Goal: Task Accomplishment & Management: Manage account settings

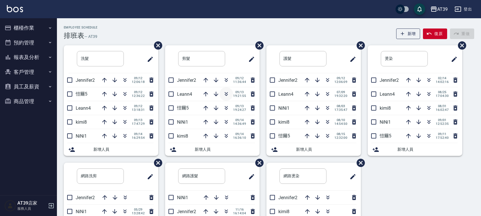
click at [226, 89] on button "button" at bounding box center [226, 94] width 14 height 14
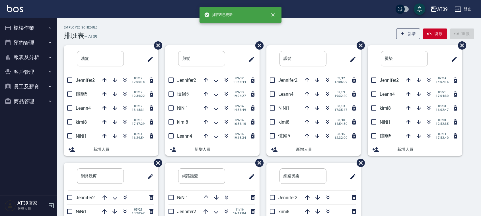
click at [158, 32] on div "Employee Schedule 排班表 — AT39 新增 復原 重做" at bounding box center [269, 33] width 410 height 14
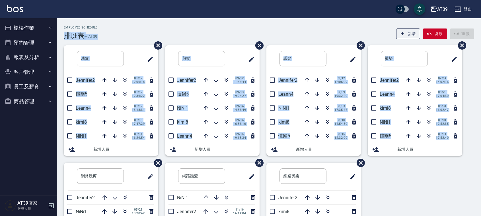
drag, startPoint x: 156, startPoint y: 25, endPoint x: 393, endPoint y: 181, distance: 284.2
click at [393, 181] on div "Employee Schedule 排班表 — AT39 新增 復原 重做 洗髮 ​ Jennifer2 09/12 12:06:18 愷爾5 09/12 1…" at bounding box center [269, 153] width 424 height 254
click at [393, 181] on div "洗髮 ​ Jennifer2 09/12 12:06:18 愷爾5 09/12 12:36:22 Leann4 09/12 13:18:31 kimi8 09…" at bounding box center [265, 162] width 417 height 235
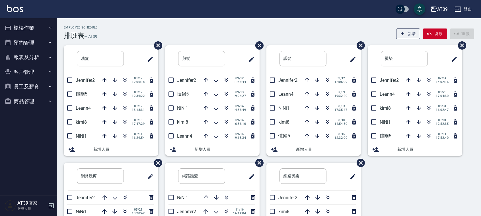
click at [32, 61] on button "報表及分析" at bounding box center [28, 57] width 52 height 15
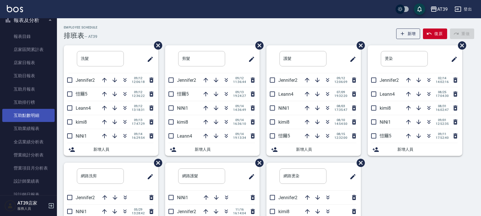
scroll to position [71, 0]
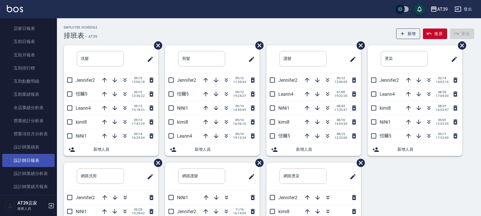
click at [46, 160] on link "設計師日報表" at bounding box center [28, 160] width 52 height 13
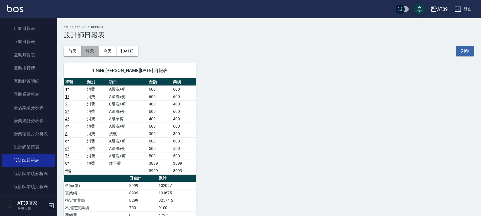
click at [87, 47] on button "昨天" at bounding box center [90, 51] width 18 height 11
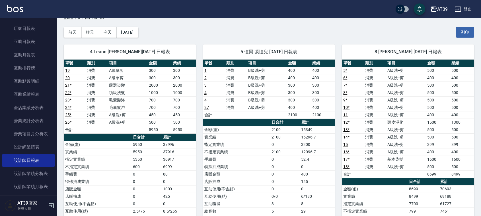
scroll to position [36, 0]
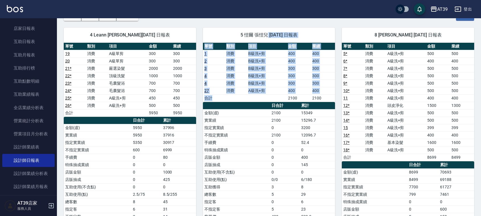
drag, startPoint x: 283, startPoint y: 96, endPoint x: 263, endPoint y: 40, distance: 59.0
click at [263, 40] on div "5 愷爾 張愷兒 09/13/2025 日報表 單號 類別 項目 金額 業績 1 消費 B級洗+剪 400 400 2 消費 B級洗+剪 400 400 3 …" at bounding box center [269, 135] width 132 height 214
click at [263, 40] on div "5 愷爾 張愷兒 09/13/2025 日報表" at bounding box center [269, 35] width 132 height 15
drag, startPoint x: 218, startPoint y: 30, endPoint x: 266, endPoint y: 103, distance: 86.9
click at [266, 103] on div "5 愷爾 張愷兒 09/13/2025 日報表 單號 類別 項目 金額 業績 1 消費 B級洗+剪 400 400 2 消費 B級洗+剪 400 400 3 …" at bounding box center [269, 135] width 132 height 214
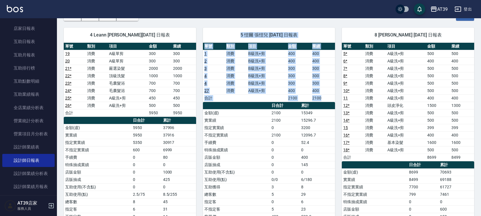
click at [266, 103] on th "a dense table" at bounding box center [236, 105] width 67 height 7
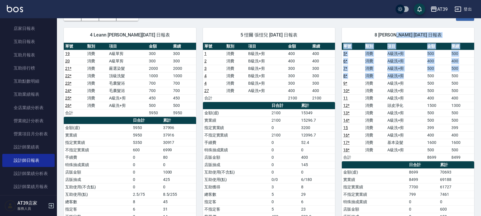
drag, startPoint x: 398, startPoint y: 38, endPoint x: 406, endPoint y: 76, distance: 38.7
click at [406, 76] on div "8 kimi 邱郁筑 09/13/2025 日報表 單號 類別 項目 金額 業績 5 * 消費 A級洗+剪 500 500 6 * 消費 A級洗+剪 400 …" at bounding box center [408, 161] width 132 height 266
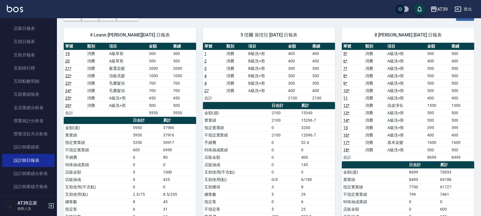
click at [391, 87] on td "A級洗+剪" at bounding box center [406, 90] width 40 height 7
click at [369, 130] on td "消費" at bounding box center [375, 127] width 22 height 7
click at [17, 13] on link at bounding box center [15, 9] width 16 height 8
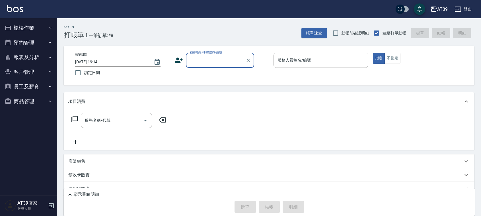
click at [206, 54] on div "顧客姓名/手機號碼/編號" at bounding box center [220, 60] width 68 height 15
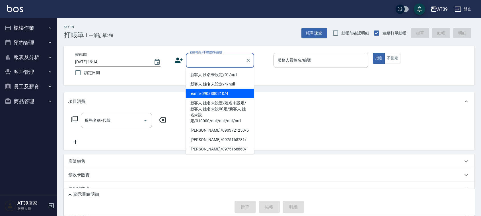
click at [209, 95] on li "leann/0903880210/4" at bounding box center [220, 93] width 68 height 9
type input "leann/0903880210/4"
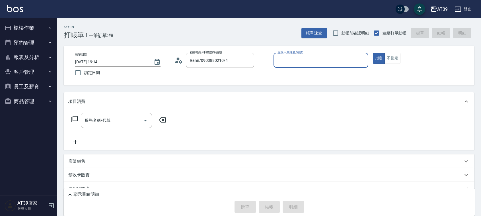
type input "Leann-4"
click at [298, 51] on label "服務人員姓名/編號" at bounding box center [290, 52] width 25 height 4
click at [298, 55] on input "Leann-4" at bounding box center [316, 60] width 81 height 10
click at [93, 124] on input "服務名稱/代號" at bounding box center [112, 120] width 58 height 10
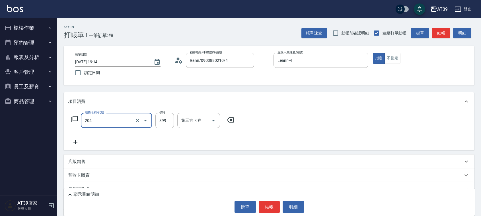
type input "A級洗+剪(204)"
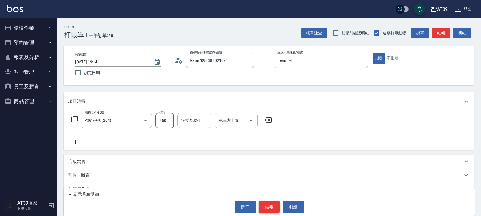
type input "450"
click at [270, 210] on button "結帳" at bounding box center [269, 207] width 21 height 12
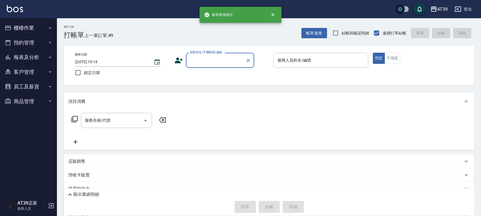
click at [198, 56] on input "顧客姓名/手機號碼/編號" at bounding box center [215, 60] width 55 height 10
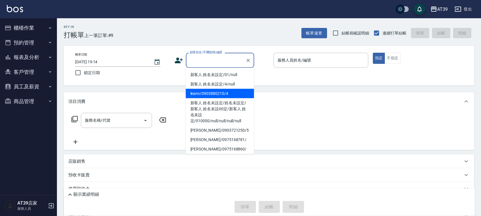
click at [211, 95] on li "leann/0903880210/4" at bounding box center [220, 93] width 68 height 9
type input "leann/0903880210/4"
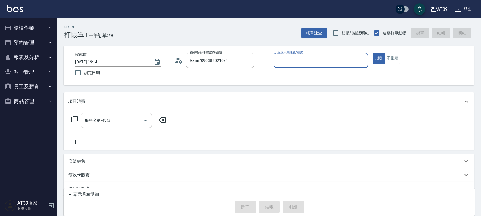
type input "Leann-4"
click at [125, 122] on input "服務名稱/代號" at bounding box center [112, 120] width 58 height 10
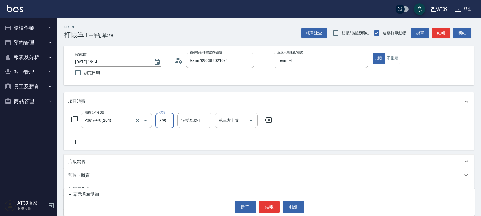
click at [125, 122] on input "A級洗+剪(204)" at bounding box center [108, 120] width 50 height 10
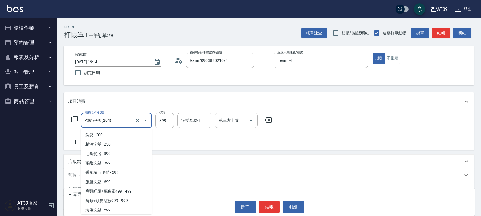
click at [125, 122] on input "A級洗+剪(204)" at bounding box center [108, 120] width 50 height 10
drag, startPoint x: 124, startPoint y: 183, endPoint x: 130, endPoint y: 173, distance: 11.7
click at [129, 174] on ul "洗髮 - 200 精油洗髮 - 250 毛囊髮浴 - 399 頂級洗髮 - 399 香氛精油洗髮 - 599 旗艦洗髮 - 699 肩頸紓壓+葉綠素499 -…" at bounding box center [116, 171] width 71 height 86
click at [130, 173] on span "香氛精油洗髮 - 599" at bounding box center [116, 172] width 71 height 9
type input "香氛精油洗髮(105)"
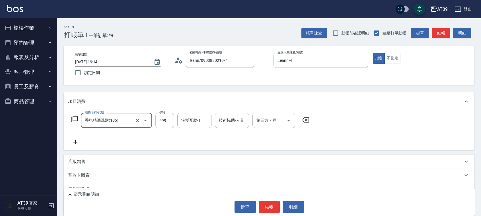
click at [164, 119] on input "599" at bounding box center [164, 120] width 19 height 15
type input "800"
drag, startPoint x: 275, startPoint y: 208, endPoint x: 276, endPoint y: 198, distance: 10.0
click at [276, 207] on button "結帳" at bounding box center [269, 207] width 21 height 12
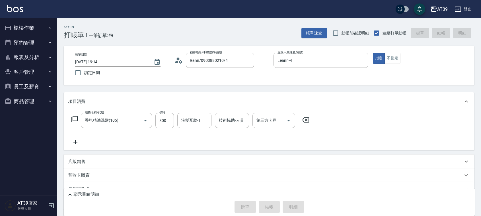
type input "2025/09/14 19:15"
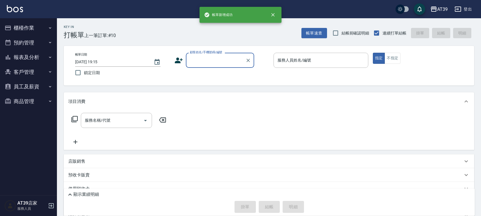
click at [202, 63] on input "顧客姓名/手機號碼/編號" at bounding box center [215, 60] width 55 height 10
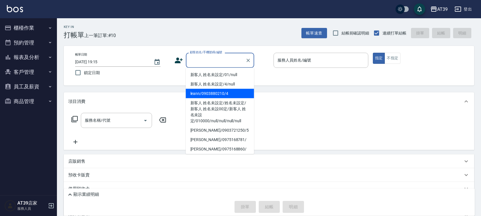
click at [211, 92] on li "leann/0903880210/4" at bounding box center [220, 93] width 68 height 9
type input "leann/0903880210/4"
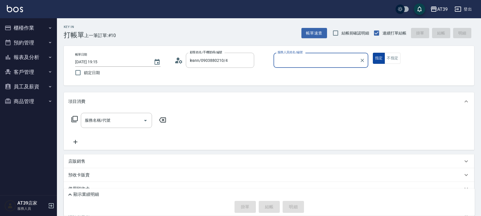
type input "Leann-4"
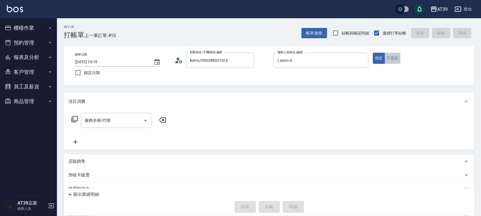
click at [398, 60] on button "不指定" at bounding box center [393, 58] width 16 height 11
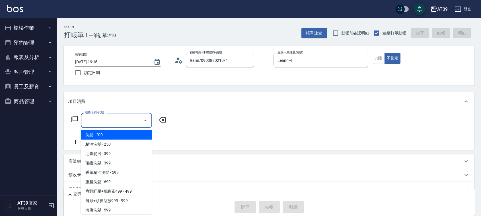
click at [118, 123] on input "服務名稱/代號" at bounding box center [112, 120] width 58 height 10
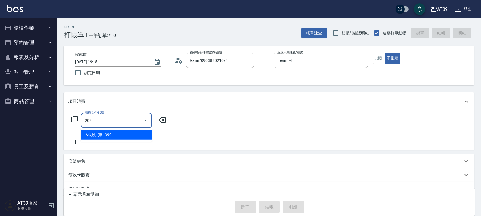
type input "A級洗+剪(204)"
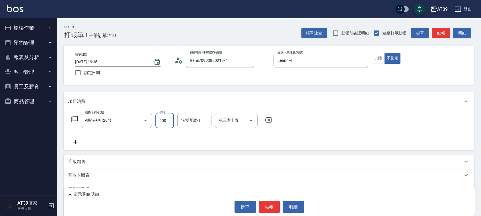
type input "400"
click at [261, 208] on button "結帳" at bounding box center [269, 207] width 21 height 12
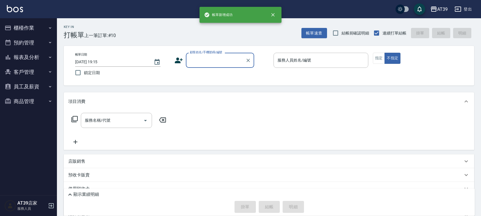
click at [33, 55] on button "報表及分析" at bounding box center [28, 57] width 52 height 15
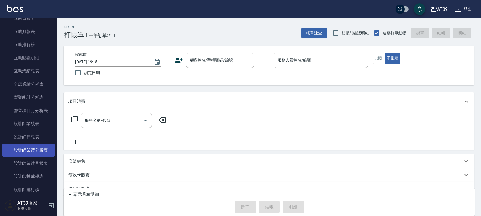
scroll to position [107, 0]
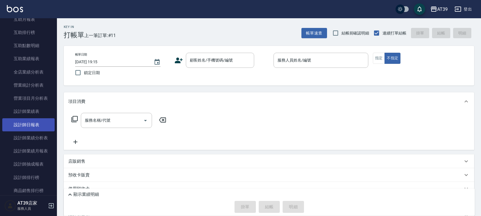
click at [42, 120] on link "設計師日報表" at bounding box center [28, 124] width 52 height 13
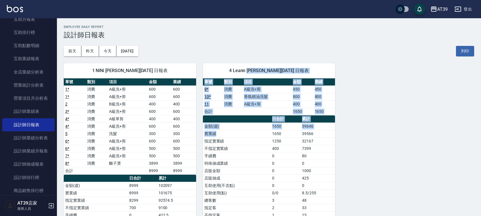
drag, startPoint x: 245, startPoint y: 137, endPoint x: 255, endPoint y: 76, distance: 61.4
click at [255, 76] on div "4 Leann 林思宇 09/14/2025 日報表 單號 類別 項目 金額 業績 9 * 消費 A級洗+剪 450 450 10 * 消費 香氛精油洗髮 8…" at bounding box center [269, 155] width 132 height 185
click at [255, 76] on div "4 Leann 林思宇 09/14/2025 日報表" at bounding box center [269, 70] width 132 height 15
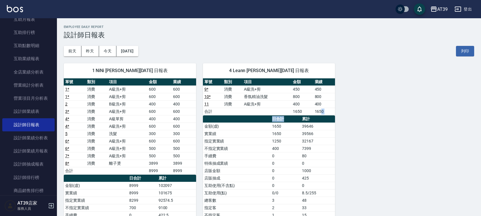
drag, startPoint x: 285, startPoint y: 116, endPoint x: 322, endPoint y: 112, distance: 37.4
click at [322, 112] on div "單號 類別 項目 金額 業績 9 * 消費 A級洗+剪 450 450 10 * 消費 香氛精油洗髮 800 800 11 消費 A級洗+剪 400 400 …" at bounding box center [269, 159] width 132 height 163
click at [322, 112] on td "1650" at bounding box center [324, 111] width 22 height 7
drag, startPoint x: 322, startPoint y: 112, endPoint x: 296, endPoint y: 114, distance: 25.9
click at [296, 114] on tr "合計 1650 1650" at bounding box center [269, 111] width 132 height 7
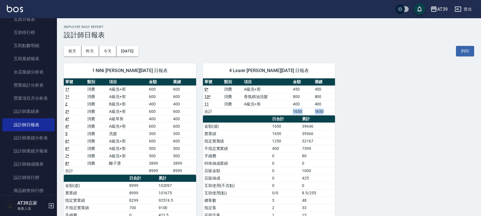
click at [296, 114] on td "1650" at bounding box center [302, 111] width 22 height 7
click at [86, 48] on button "昨天" at bounding box center [90, 51] width 18 height 11
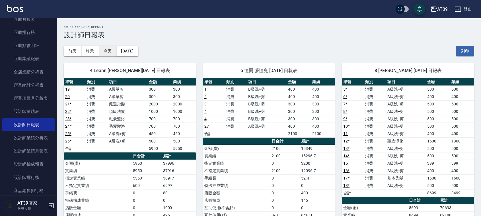
click at [116, 51] on button "今天" at bounding box center [108, 51] width 18 height 11
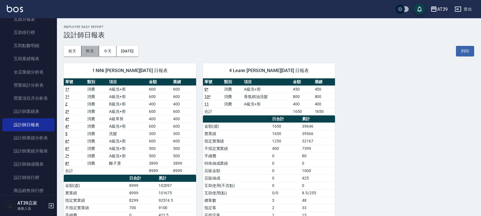
click at [94, 53] on button "昨天" at bounding box center [90, 51] width 18 height 11
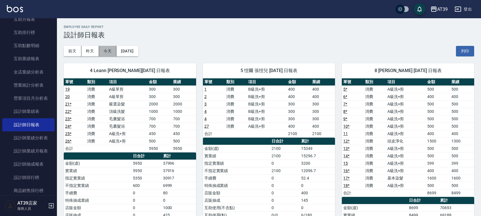
click at [115, 50] on button "今天" at bounding box center [108, 51] width 18 height 11
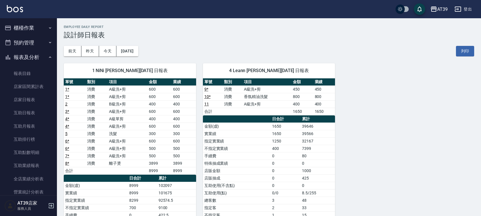
click at [36, 27] on button "櫃檯作業" at bounding box center [28, 27] width 52 height 15
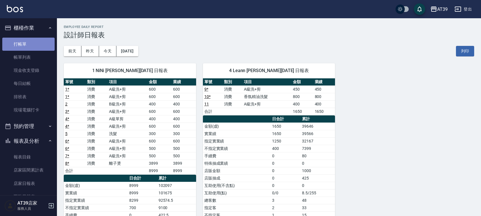
click at [35, 48] on link "打帳單" at bounding box center [28, 44] width 52 height 13
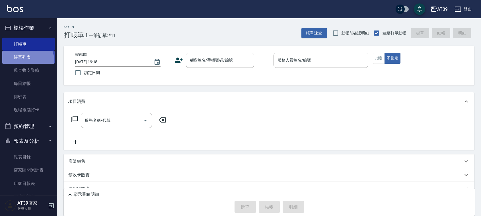
click at [23, 62] on link "帳單列表" at bounding box center [28, 57] width 52 height 13
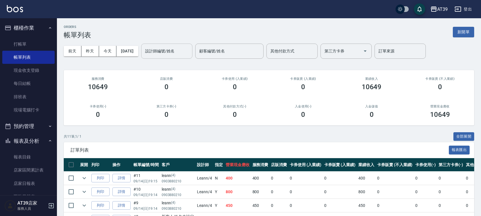
click at [155, 49] on input "設計師編號/姓名" at bounding box center [167, 51] width 46 height 10
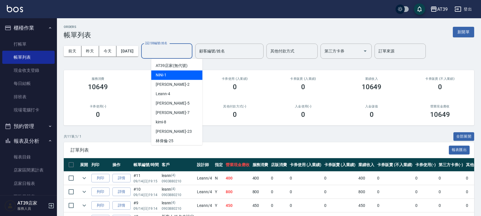
click at [158, 73] on span "NiNi -1" at bounding box center [161, 75] width 11 height 6
type input "NiNi-1"
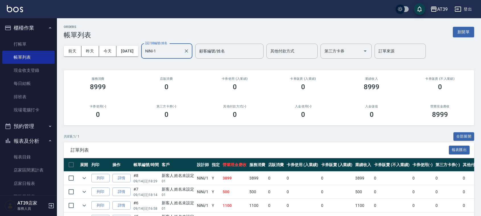
click at [121, 178] on link "詳情" at bounding box center [121, 178] width 18 height 9
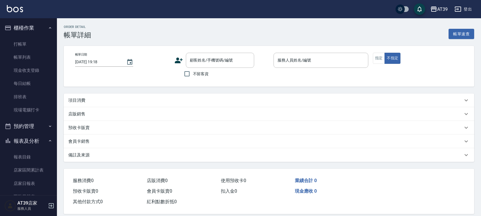
type input "[DATE] 18:29"
type input "NiNi-1"
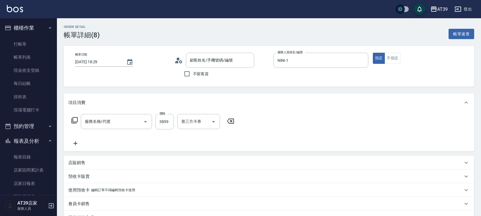
type input "新客人 姓名未設定/01/null"
type input "離子燙(306)"
click at [81, 165] on p "店販銷售" at bounding box center [76, 163] width 17 height 6
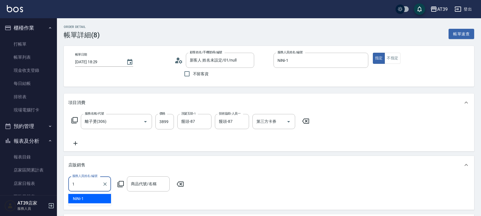
type input "NiNi-1"
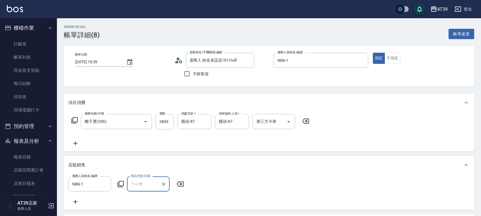
type input "雪"
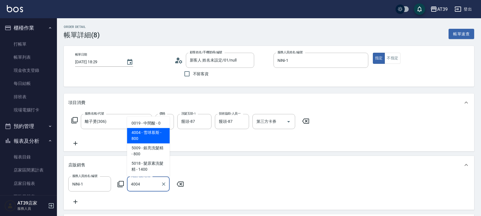
type input "雪球慕斯"
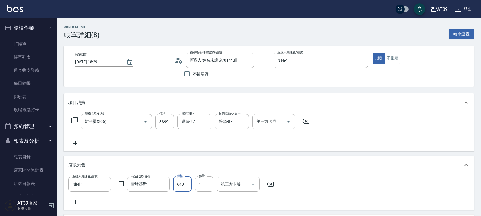
type input "640"
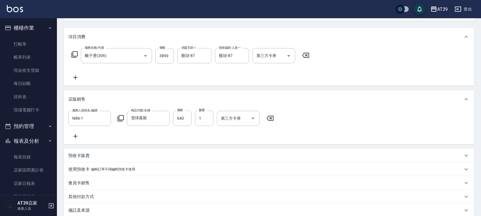
scroll to position [133, 0]
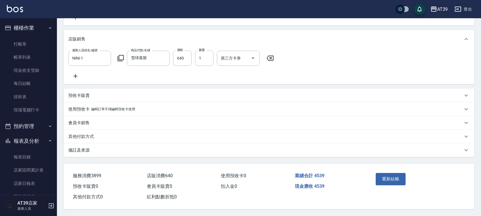
drag, startPoint x: 383, startPoint y: 118, endPoint x: 342, endPoint y: 178, distance: 72.4
click at [91, 135] on p "其他付款方式" at bounding box center [81, 137] width 26 height 6
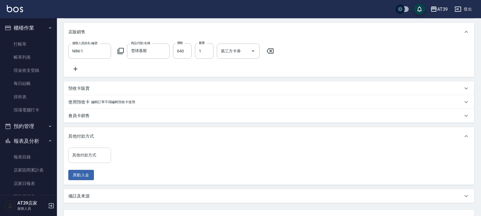
click at [95, 163] on div "其他付款方式" at bounding box center [89, 154] width 43 height 15
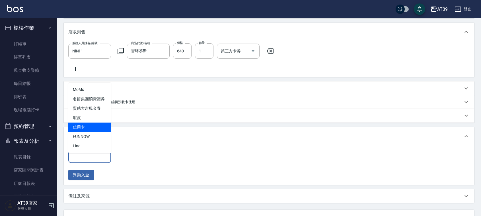
click at [83, 127] on span "信用卡" at bounding box center [89, 126] width 43 height 9
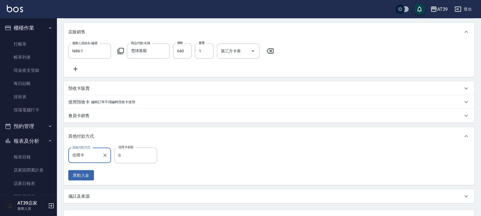
type input "信用卡"
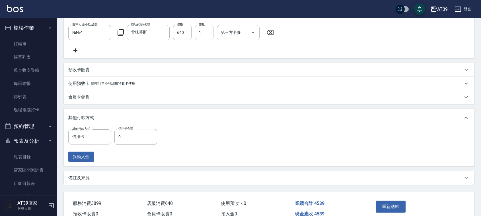
scroll to position [186, 0]
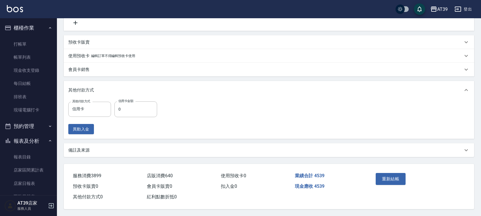
drag, startPoint x: 291, startPoint y: 112, endPoint x: 291, endPoint y: 157, distance: 45.5
click at [137, 114] on input "0" at bounding box center [135, 108] width 43 height 15
type input "4539"
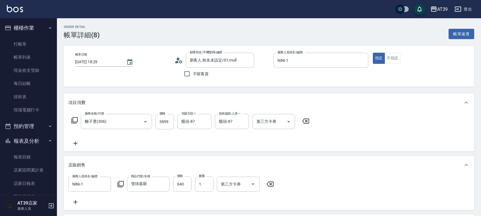
drag, startPoint x: 365, startPoint y: 152, endPoint x: 405, endPoint y: 4, distance: 152.7
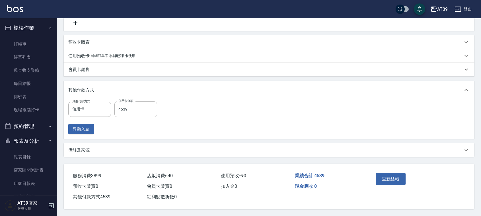
drag, startPoint x: 425, startPoint y: 105, endPoint x: 413, endPoint y: 171, distance: 67.7
click at [402, 174] on button "重新結帳" at bounding box center [391, 179] width 30 height 12
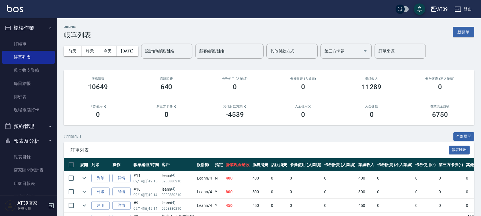
drag, startPoint x: 401, startPoint y: 159, endPoint x: 396, endPoint y: 175, distance: 16.7
click at [203, 113] on div "其他付款方式(-) -4539" at bounding box center [235, 112] width 68 height 28
click at [23, 42] on link "打帳單" at bounding box center [28, 44] width 52 height 13
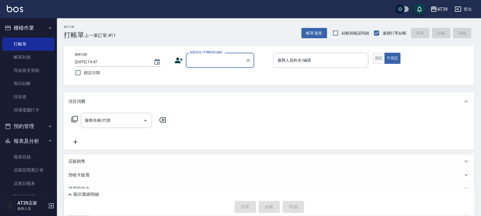
click at [377, 61] on button "指定" at bounding box center [379, 58] width 12 height 11
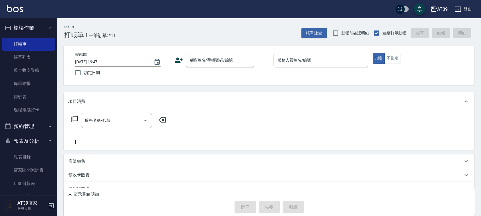
drag, startPoint x: 305, startPoint y: 57, endPoint x: 301, endPoint y: 66, distance: 9.5
click at [305, 58] on div "服務人員姓名/編號 服務人員姓名/編號" at bounding box center [321, 60] width 95 height 15
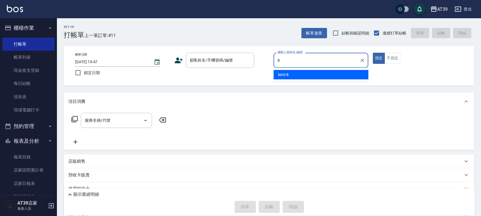
click at [294, 73] on div "kimi -8" at bounding box center [321, 74] width 95 height 9
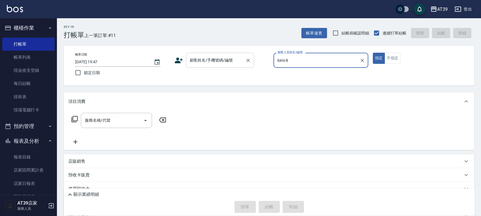
type input "kimi-8"
click at [212, 56] on input "顧客姓名/手機號碼/編號" at bounding box center [215, 60] width 55 height 10
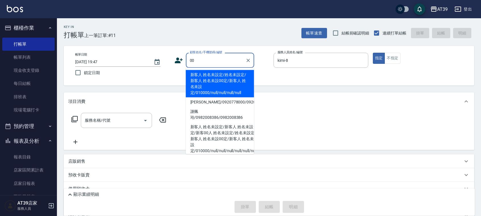
click at [212, 79] on li "新客人 姓名未設定/姓名未設定/新客人 姓名未設00定/新客人 姓名未設定/010000/null/null/null/null" at bounding box center [220, 83] width 68 height 27
type input "新客人 姓名未設定/姓名未設定/新客人 姓名未設00定/新客人 姓名未設定/010000/null/null/null/null"
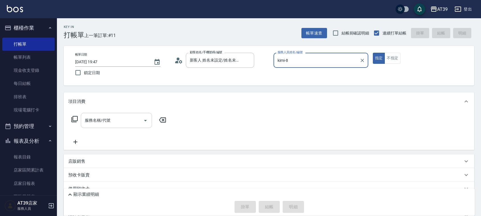
click at [114, 124] on input "服務名稱/代號" at bounding box center [112, 120] width 58 height 10
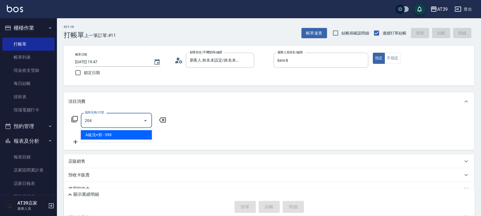
click at [125, 134] on span "A級洗+剪 - 399" at bounding box center [116, 134] width 71 height 9
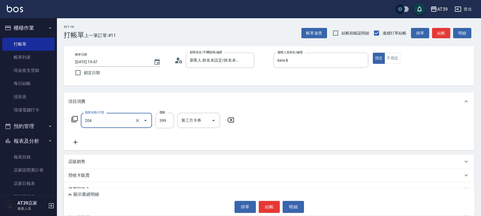
type input "A級洗+剪(204)"
click at [174, 117] on div "服務名稱/代號 A級洗+剪(204) 服務名稱/代號 價格 399 價格 洗髮互助-1 洗髮互助-1 第三方卡券 第三方卡券" at bounding box center [171, 120] width 207 height 15
click at [159, 123] on input "399" at bounding box center [164, 120] width 19 height 15
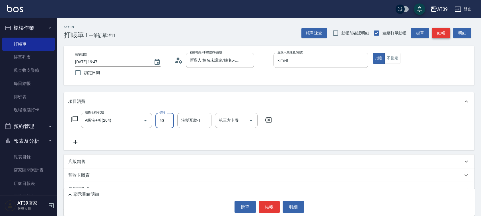
type input "500"
click at [440, 34] on button "結帳" at bounding box center [441, 33] width 18 height 11
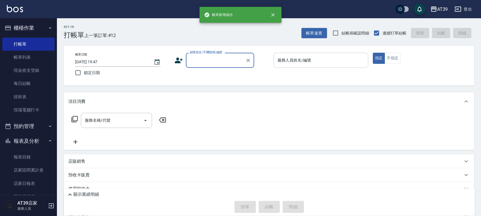
click at [305, 59] on div "服務人員姓名/編號 服務人員姓名/編號" at bounding box center [321, 60] width 95 height 15
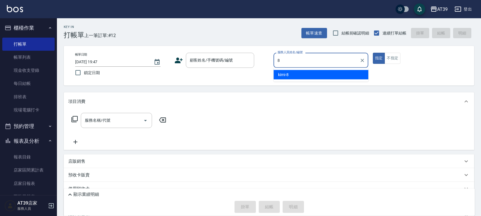
click at [292, 79] on div "kimi -8" at bounding box center [321, 74] width 95 height 9
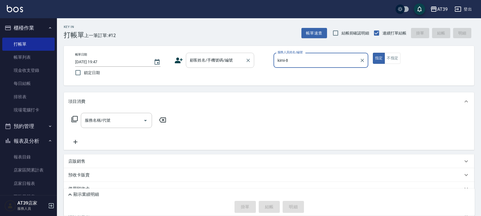
type input "kimi-8"
click at [234, 59] on input "顧客姓名/手機號碼/編號" at bounding box center [215, 60] width 55 height 10
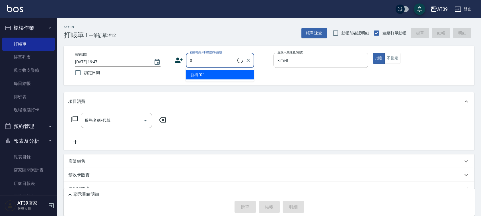
click at [219, 81] on ul "新增 "0"" at bounding box center [220, 75] width 68 height 14
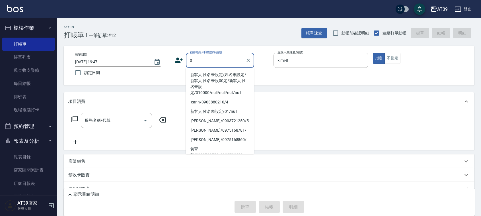
click at [214, 77] on li "新客人 姓名未設定/姓名未設定/新客人 姓名未設00定/新客人 姓名未設定/010000/null/null/null/null" at bounding box center [220, 83] width 68 height 27
type input "新客人 姓名未設定/姓名未設定/新客人 姓名未設00定/新客人 姓名未設定/010000/null/null/null/null"
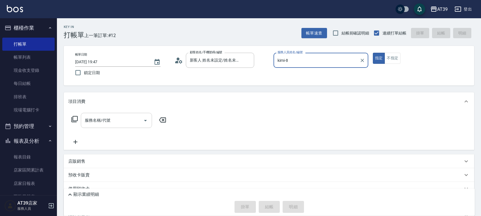
click at [128, 116] on input "服務名稱/代號" at bounding box center [112, 120] width 58 height 10
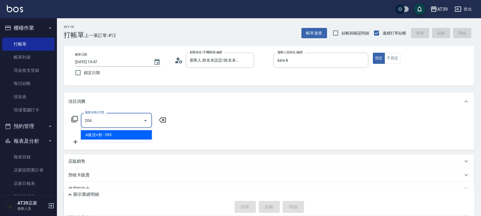
click at [135, 136] on span "A級洗+剪 - 399" at bounding box center [116, 134] width 71 height 9
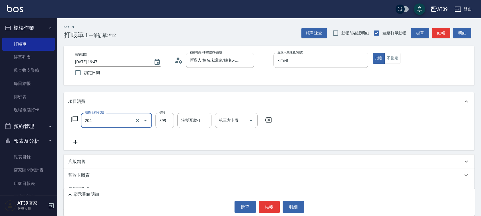
type input "A級洗+剪(204)"
click at [164, 120] on input "399" at bounding box center [164, 120] width 19 height 15
type input "500"
click at [448, 30] on button "結帳" at bounding box center [441, 33] width 18 height 11
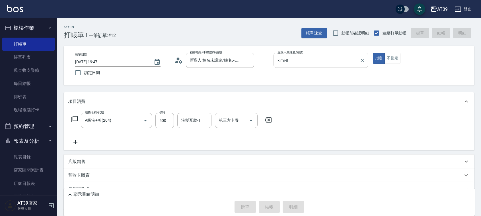
type input "2025/09/14 19:48"
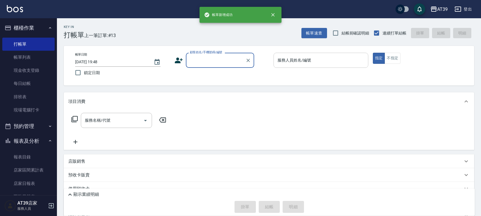
click at [320, 58] on input "服務人員姓名/編號" at bounding box center [321, 60] width 90 height 10
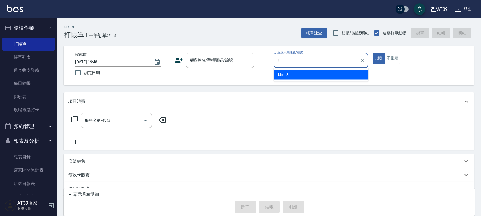
click at [304, 74] on div "kimi -8" at bounding box center [321, 74] width 95 height 9
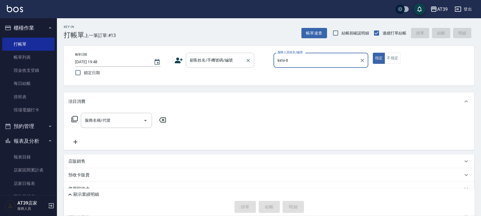
type input "kimi-8"
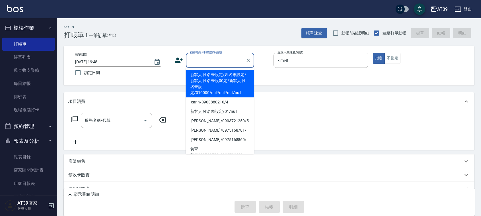
click at [224, 56] on input "顧客姓名/手機號碼/編號" at bounding box center [215, 60] width 55 height 10
click at [217, 76] on li "新客人 姓名未設定/姓名未設定/新客人 姓名未設00定/新客人 姓名未設定/010000/null/null/null/null" at bounding box center [220, 83] width 68 height 27
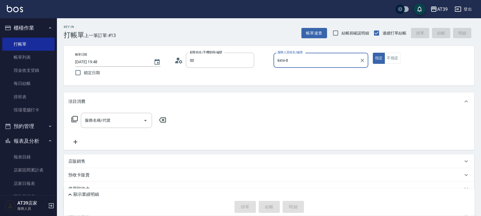
type input "新客人 姓名未設定/姓名未設定/新客人 姓名未設00定/新客人 姓名未設定/010000/null/null/null/null"
click at [124, 122] on input "服務名稱/代號" at bounding box center [112, 120] width 58 height 10
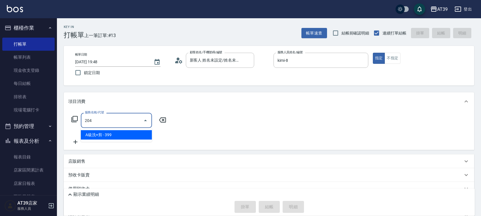
click at [128, 133] on span "A級洗+剪 - 399" at bounding box center [116, 134] width 71 height 9
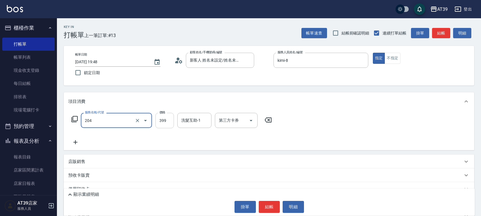
type input "A級洗+剪(204)"
click at [160, 122] on input "399" at bounding box center [164, 120] width 19 height 15
type input "500"
click at [441, 34] on button "結帳" at bounding box center [441, 33] width 18 height 11
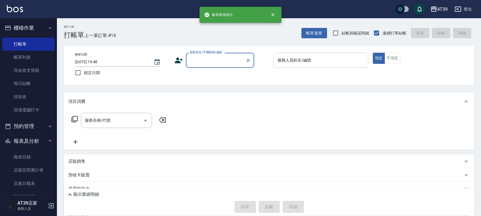
click at [288, 65] on div "服務人員姓名/編號" at bounding box center [321, 60] width 95 height 15
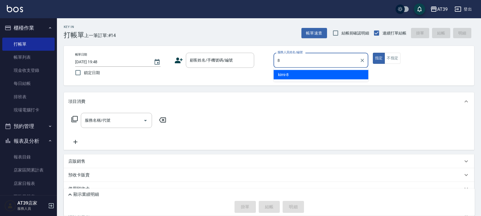
click at [291, 73] on div "kimi -8" at bounding box center [321, 74] width 95 height 9
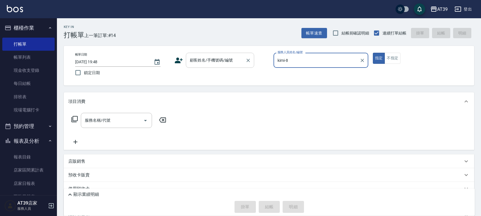
type input "kimi-8"
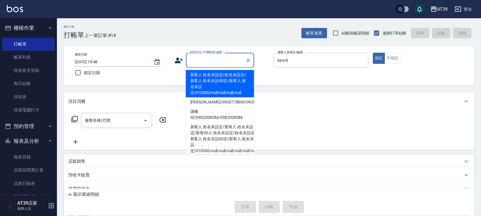
click at [221, 59] on div "顧客姓名/手機號碼/編號 顧客姓名/手機號碼/編號" at bounding box center [220, 60] width 68 height 15
click at [219, 79] on li "新客人 姓名未設定/姓名未設定/新客人 姓名未設00定/新客人 姓名未設定/010000/null/null/null/null" at bounding box center [220, 83] width 68 height 27
type input "新客人 姓名未設定/姓名未設定/新客人 姓名未設00定/新客人 姓名未設定/010000/null/null/null/null"
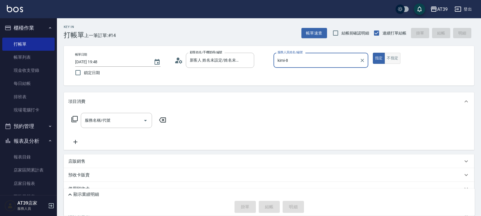
click at [389, 60] on button "不指定" at bounding box center [393, 58] width 16 height 11
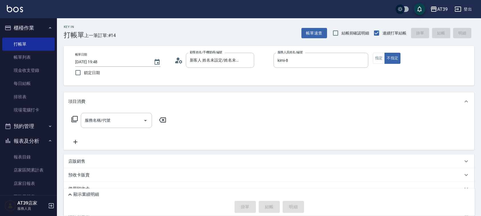
click at [72, 118] on icon at bounding box center [74, 119] width 7 height 7
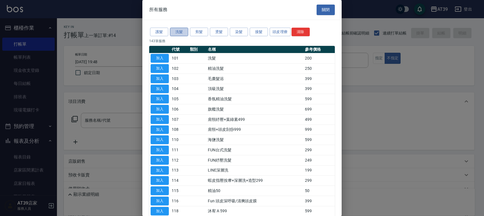
click at [180, 32] on button "洗髮" at bounding box center [179, 32] width 18 height 9
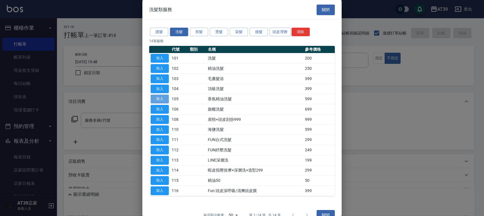
click at [161, 101] on button "加入" at bounding box center [160, 99] width 18 height 9
type input "香氛精油洗髮(105)"
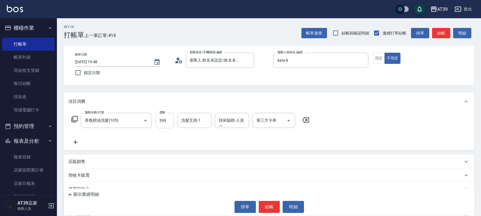
click at [166, 123] on input "599" at bounding box center [164, 120] width 19 height 15
type input "999"
click at [190, 121] on div "洗髮互助-1 洗髮互助-1" at bounding box center [194, 120] width 34 height 15
click at [194, 134] on span "孝恩 -23" at bounding box center [200, 135] width 36 height 6
type input "孝恩-23"
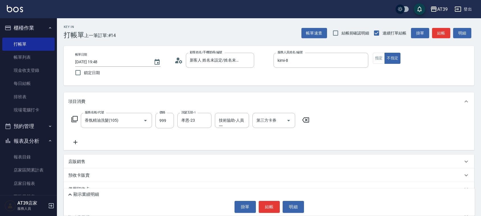
click at [224, 129] on div "服務名稱/代號 香氛精油洗髮(105) 服務名稱/代號 價格 999 價格 洗髮互助-1 孝恩-23 洗髮互助-1 技術協助-人員一 技術協助-人員一 第三方…" at bounding box center [190, 129] width 245 height 33
click at [225, 126] on div "技術協助-人員一" at bounding box center [232, 120] width 34 height 15
click at [235, 135] on div "孝恩 -23" at bounding box center [232, 134] width 34 height 9
type input "孝恩-23"
click at [442, 36] on button "結帳" at bounding box center [441, 33] width 18 height 11
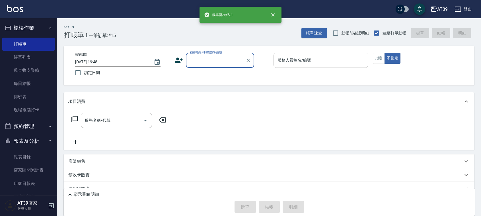
click at [309, 56] on input "服務人員姓名/編號" at bounding box center [321, 60] width 90 height 10
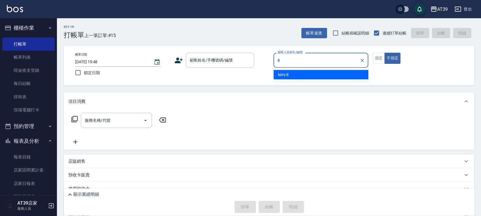
click at [306, 72] on div "kimi -8" at bounding box center [321, 74] width 95 height 9
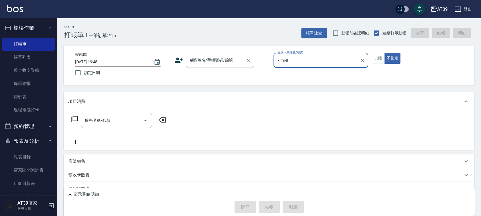
type input "kimi-8"
click at [241, 63] on input "顧客姓名/手機號碼/編號" at bounding box center [215, 60] width 55 height 10
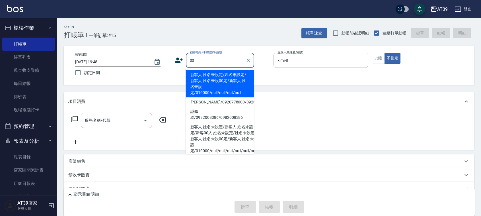
click at [238, 74] on li "新客人 姓名未設定/姓名未設定/新客人 姓名未設00定/新客人 姓名未設定/010000/null/null/null/null" at bounding box center [220, 83] width 68 height 27
type input "新客人 姓名未設定/姓名未設定/新客人 姓名未設00定/新客人 姓名未設定/010000/null/null/null/null"
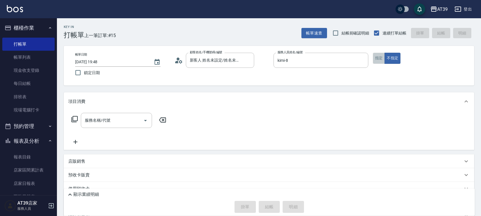
click at [376, 56] on button "指定" at bounding box center [379, 58] width 12 height 11
click at [73, 119] on icon at bounding box center [74, 119] width 6 height 6
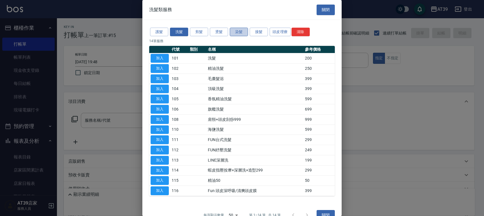
click at [238, 32] on button "染髮" at bounding box center [239, 32] width 18 height 9
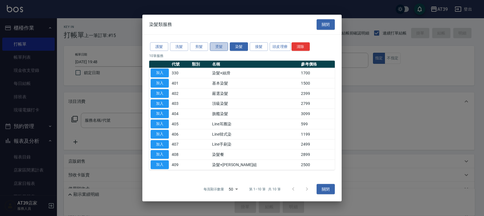
click at [216, 44] on button "燙髮" at bounding box center [219, 46] width 18 height 9
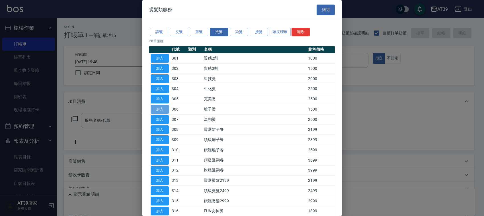
click at [154, 112] on button "加入" at bounding box center [160, 109] width 18 height 9
type input "離子燙(306)"
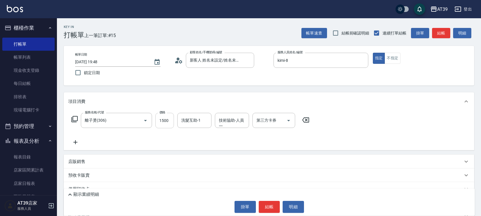
click at [161, 124] on input "1500" at bounding box center [164, 120] width 19 height 15
type input "2500"
click at [440, 34] on button "結帳" at bounding box center [441, 33] width 18 height 11
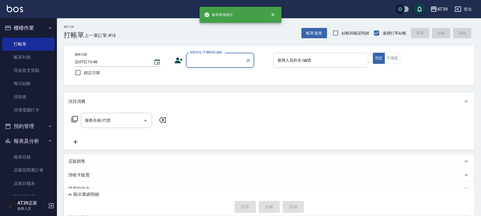
click at [301, 63] on input "服務人員姓名/編號" at bounding box center [321, 60] width 90 height 10
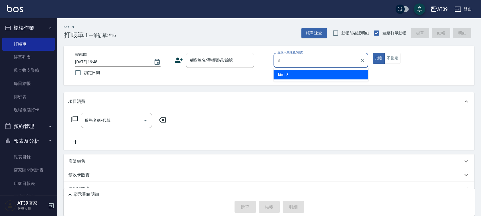
click at [299, 71] on div "kimi -8" at bounding box center [321, 74] width 95 height 9
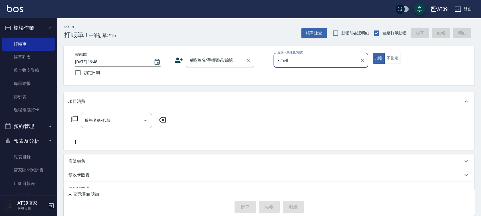
type input "kimi-8"
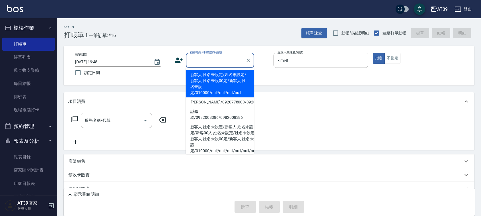
click at [221, 62] on input "顧客姓名/手機號碼/編號" at bounding box center [215, 60] width 55 height 10
click at [216, 80] on li "新客人 姓名未設定/姓名未設定/新客人 姓名未設00定/新客人 姓名未設定/010000/null/null/null/null" at bounding box center [220, 83] width 68 height 27
type input "新客人 姓名未設定/姓名未設定/新客人 姓名未設00定/新客人 姓名未設定/010000/null/null/null/null"
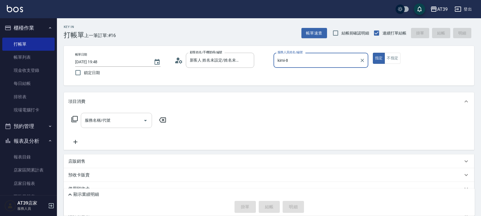
click at [121, 115] on input "服務名稱/代號" at bounding box center [112, 120] width 58 height 10
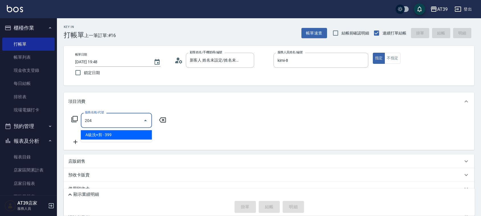
click at [132, 133] on span "A級洗+剪 - 399" at bounding box center [116, 134] width 71 height 9
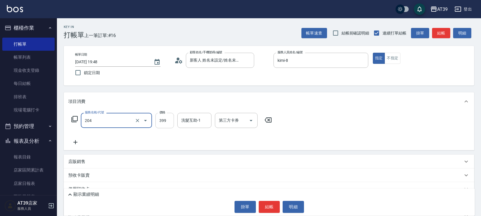
type input "A級洗+剪(204)"
click at [164, 119] on input "399" at bounding box center [164, 120] width 19 height 15
type input "500"
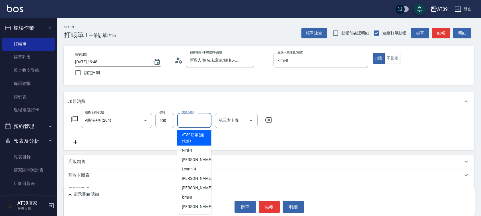
click at [188, 119] on div "洗髮互助-1 洗髮互助-1" at bounding box center [194, 120] width 34 height 15
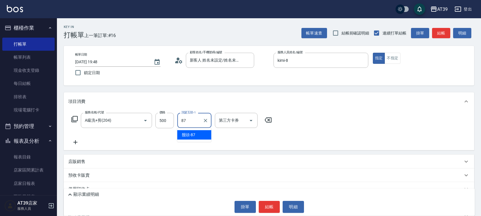
click at [192, 130] on div "饅頭 -87" at bounding box center [194, 134] width 34 height 9
type input "饅頭-87"
click at [436, 29] on button "結帳" at bounding box center [441, 33] width 18 height 11
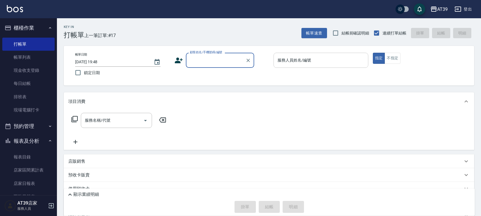
click at [292, 62] on input "服務人員姓名/編號" at bounding box center [321, 60] width 90 height 10
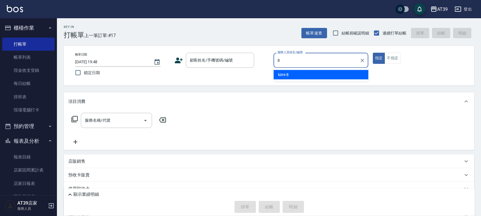
click at [286, 72] on span "kimi -8" at bounding box center [283, 75] width 11 height 6
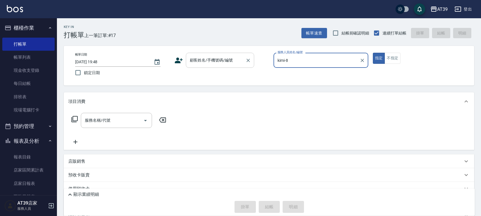
click at [224, 65] on div "顧客姓名/手機號碼/編號" at bounding box center [220, 60] width 68 height 15
type input "kimi-8"
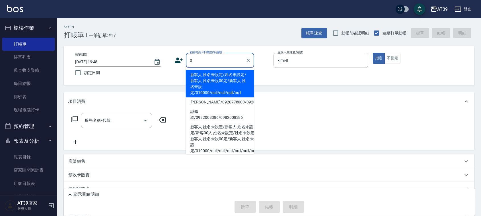
click at [220, 81] on li "新客人 姓名未設定/姓名未設定/新客人 姓名未設00定/新客人 姓名未設定/010000/null/null/null/null" at bounding box center [220, 83] width 68 height 27
type input "新客人 姓名未設定/姓名未設定/新客人 姓名未設00定/新客人 姓名未設定/010000/null/null/null/null"
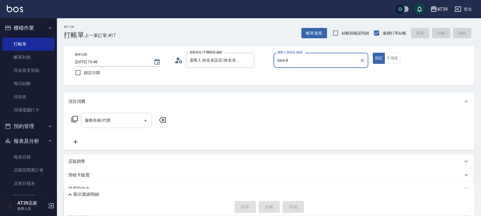
click at [110, 122] on input "服務名稱/代號" at bounding box center [112, 120] width 58 height 10
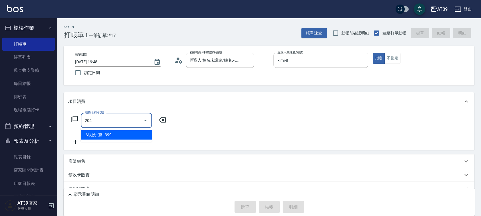
click at [114, 135] on span "A級洗+剪 - 399" at bounding box center [116, 134] width 71 height 9
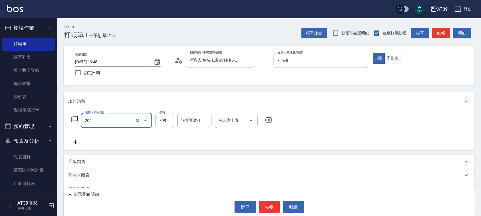
type input "A級洗+剪(204)"
click at [158, 116] on input "399" at bounding box center [164, 120] width 19 height 15
type input "500"
click at [436, 33] on button "結帳" at bounding box center [441, 33] width 18 height 11
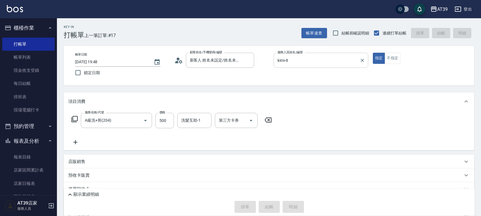
type input "2025/09/14 19:49"
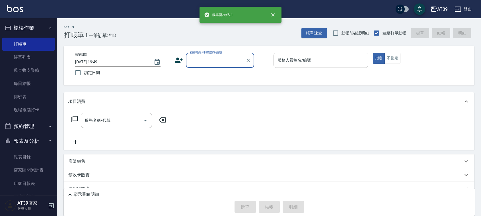
click at [319, 59] on input "服務人員姓名/編號" at bounding box center [321, 60] width 90 height 10
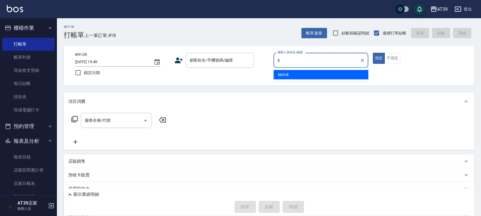
click at [320, 68] on ul "kimi -8" at bounding box center [321, 75] width 95 height 14
type input "8"
click at [222, 58] on div "顧客姓名/手機號碼/編號 顧客姓名/手機號碼/編號" at bounding box center [220, 60] width 68 height 15
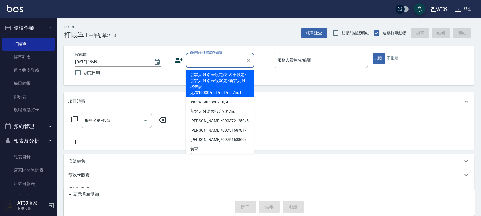
click at [292, 58] on div "服務人員姓名/編號 服務人員姓名/編號" at bounding box center [321, 60] width 95 height 15
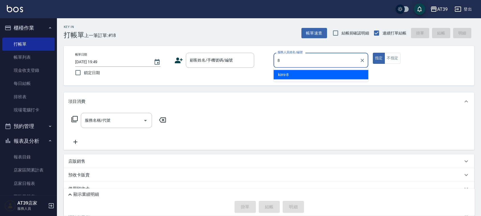
click at [286, 79] on ul "kimi -8" at bounding box center [321, 75] width 95 height 14
click at [290, 72] on div "kimi -8" at bounding box center [321, 74] width 95 height 9
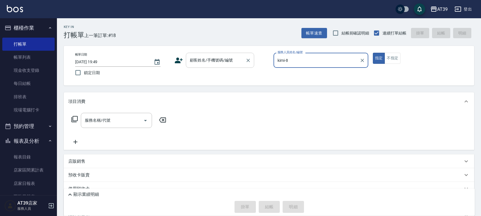
type input "kimi-8"
click at [241, 65] on input "顧客姓名/手機號碼/編號" at bounding box center [215, 60] width 55 height 10
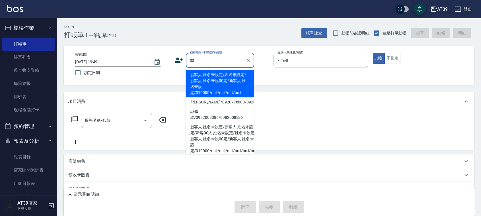
drag, startPoint x: 230, startPoint y: 82, endPoint x: 153, endPoint y: 103, distance: 79.5
click at [230, 82] on li "新客人 姓名未設定/姓名未設定/新客人 姓名未設00定/新客人 姓名未設定/010000/null/null/null/null" at bounding box center [220, 83] width 68 height 27
type input "新客人 姓名未設定/姓名未設定/新客人 姓名未設00定/新客人 姓名未設定/010000/null/null/null/null"
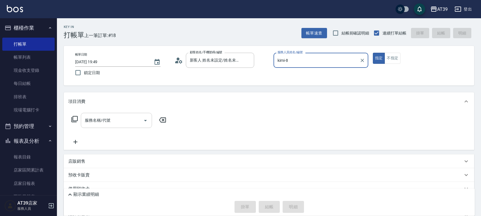
click at [143, 114] on div "服務名稱/代號 服務名稱/代號" at bounding box center [269, 129] width 410 height 39
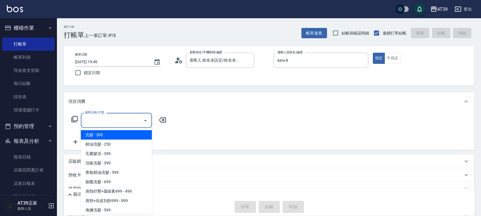
click at [137, 118] on input "服務名稱/代號" at bounding box center [112, 120] width 58 height 10
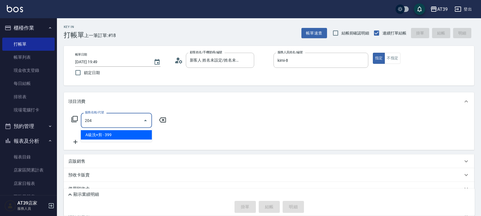
click at [136, 133] on span "A級洗+剪 - 399" at bounding box center [116, 134] width 71 height 9
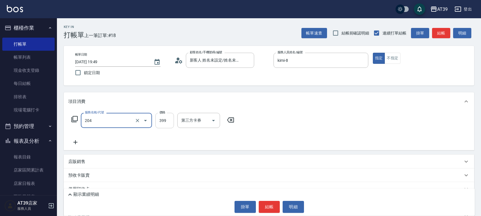
type input "A級洗+剪(204)"
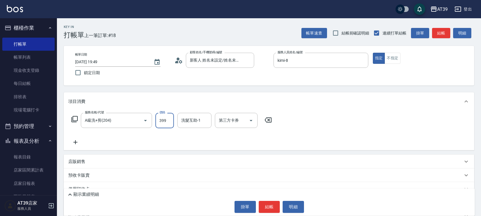
click at [157, 116] on input "399" at bounding box center [164, 120] width 19 height 15
type input "500"
click at [194, 120] on input "洗髮互助-1" at bounding box center [194, 120] width 29 height 10
click at [186, 135] on span "饅頭 -87" at bounding box center [189, 135] width 14 height 6
type input "饅頭-87"
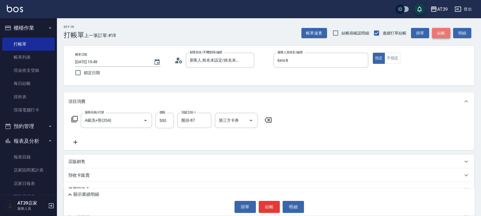
click at [436, 33] on button "結帳" at bounding box center [441, 33] width 18 height 11
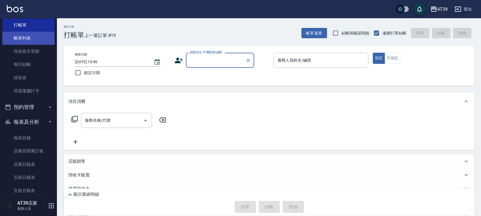
scroll to position [36, 0]
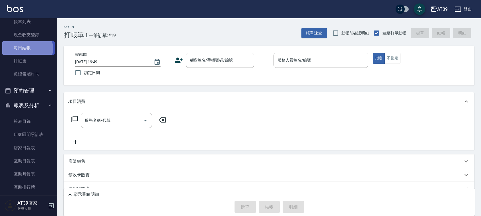
click at [19, 48] on link "每日結帳" at bounding box center [28, 47] width 52 height 13
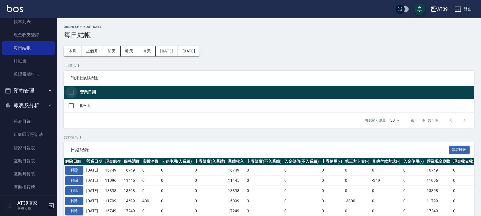
click at [69, 93] on input "checkbox" at bounding box center [71, 92] width 12 height 12
checkbox input "true"
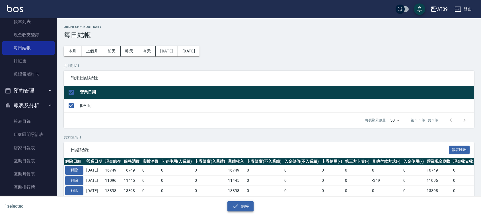
click at [228, 204] on button "結帳" at bounding box center [240, 206] width 26 height 11
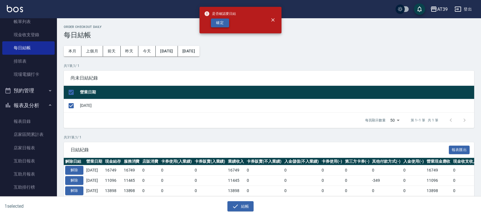
click at [221, 24] on button "確定" at bounding box center [220, 23] width 18 height 9
checkbox input "false"
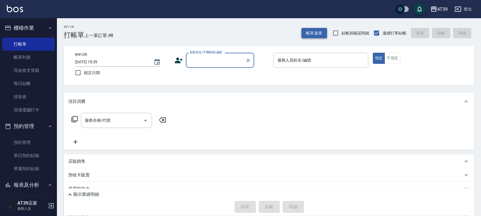
click at [304, 32] on button "帳單速查" at bounding box center [314, 33] width 26 height 11
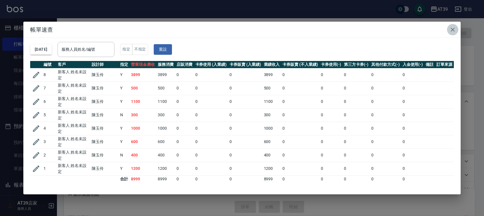
click at [449, 28] on button "button" at bounding box center [452, 29] width 11 height 11
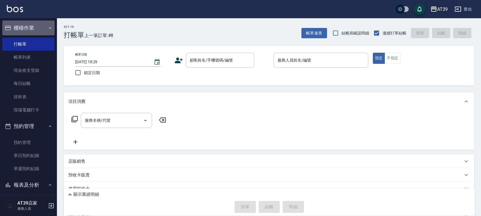
click at [36, 30] on button "櫃檯作業" at bounding box center [28, 27] width 52 height 15
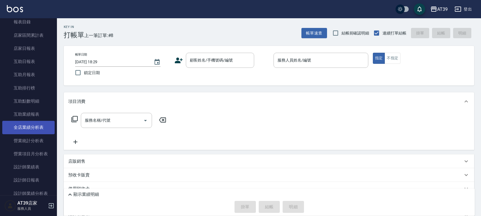
scroll to position [107, 0]
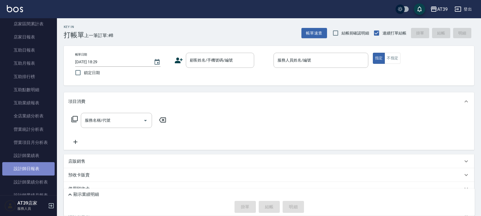
click at [40, 167] on link "設計師日報表" at bounding box center [28, 168] width 52 height 13
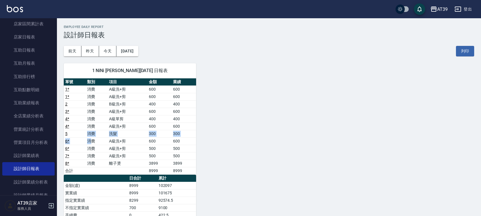
drag, startPoint x: 87, startPoint y: 135, endPoint x: 90, endPoint y: 139, distance: 5.8
click at [90, 139] on tbody "1 * 消費 A級洗+剪 600 600 1 * 消費 A級洗+剪 600 600 2 消費 B級洗+剪 400 400 3 * 消費 A級洗+剪 600 6…" at bounding box center [130, 129] width 132 height 89
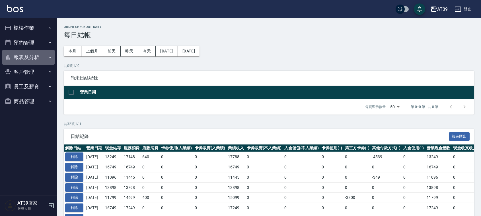
click at [24, 60] on button "報表及分析" at bounding box center [28, 57] width 52 height 15
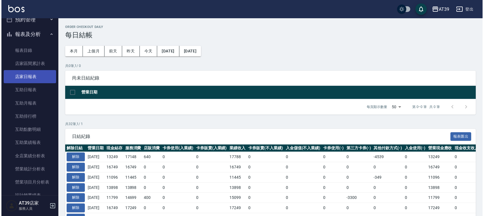
scroll to position [36, 0]
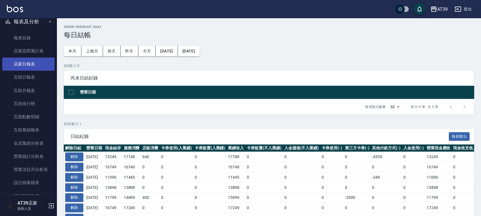
click at [26, 64] on link "店家日報表" at bounding box center [28, 64] width 52 height 13
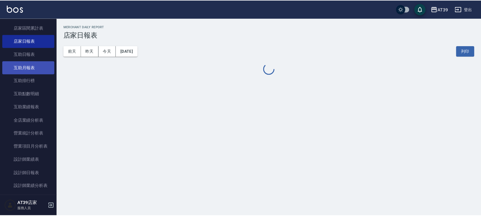
scroll to position [71, 0]
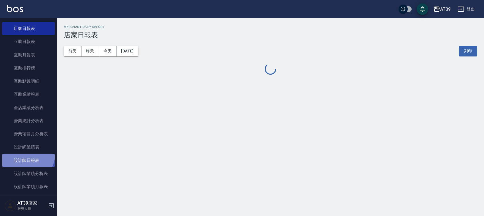
click at [26, 155] on link "設計師日報表" at bounding box center [28, 160] width 52 height 13
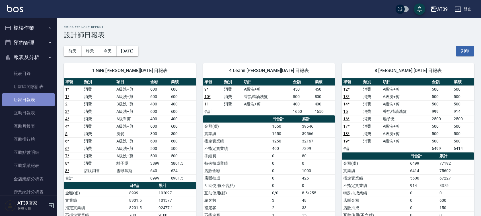
click at [32, 96] on link "店家日報表" at bounding box center [28, 99] width 52 height 13
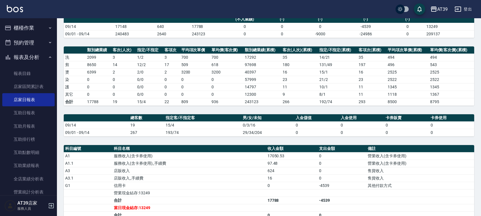
scroll to position [142, 0]
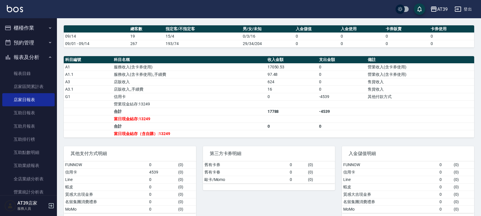
click at [259, 98] on td "信用卡" at bounding box center [188, 96] width 153 height 7
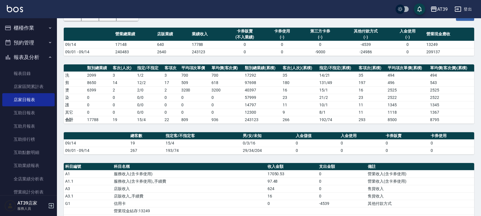
scroll to position [0, 0]
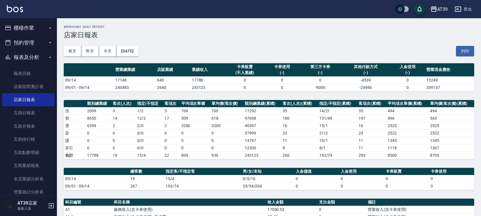
drag, startPoint x: 377, startPoint y: 144, endPoint x: 0, endPoint y: -43, distance: 421.1
drag, startPoint x: 0, startPoint y: -43, endPoint x: 150, endPoint y: 12, distance: 160.2
click at [150, 12] on div "AT39 登出" at bounding box center [240, 9] width 481 height 18
click at [28, 27] on button "櫃檯作業" at bounding box center [28, 27] width 52 height 15
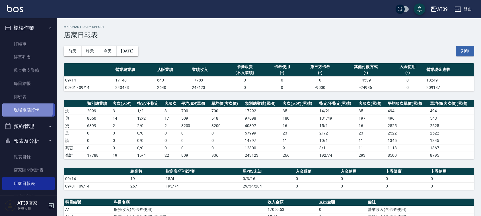
click at [26, 109] on link "現場電腦打卡" at bounding box center [28, 109] width 52 height 13
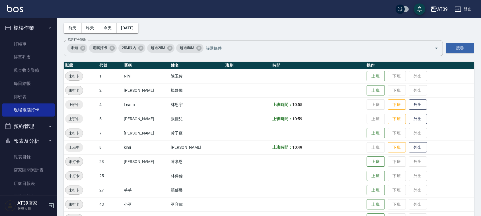
scroll to position [36, 0]
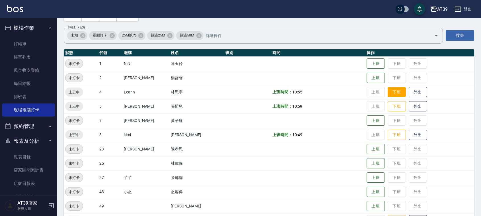
click at [388, 92] on button "下班" at bounding box center [397, 92] width 18 height 10
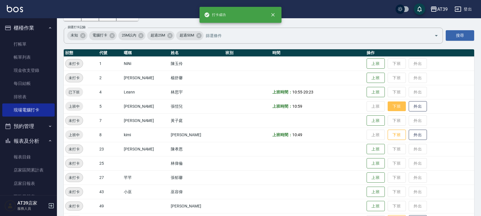
click at [394, 108] on button "下班" at bounding box center [397, 106] width 18 height 10
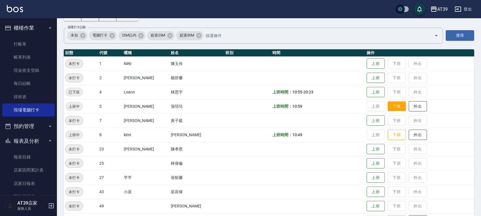
click at [388, 108] on button "下班" at bounding box center [397, 106] width 18 height 10
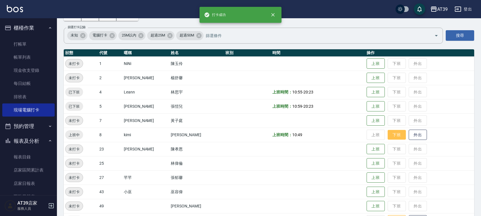
click at [388, 133] on button "下班" at bounding box center [397, 135] width 18 height 10
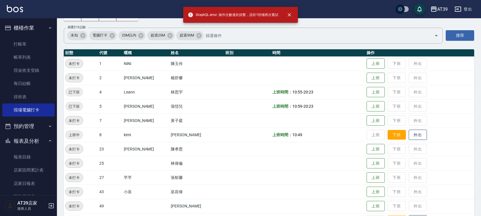
click at [389, 133] on button "下班" at bounding box center [397, 135] width 18 height 10
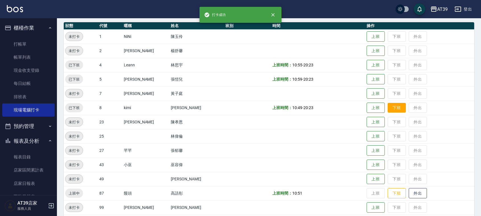
scroll to position [96, 0]
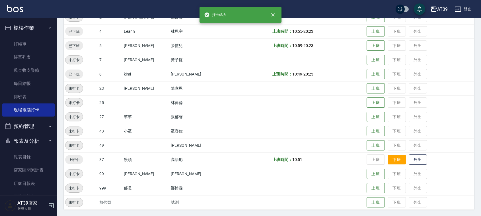
click at [388, 157] on button "下班" at bounding box center [397, 160] width 18 height 10
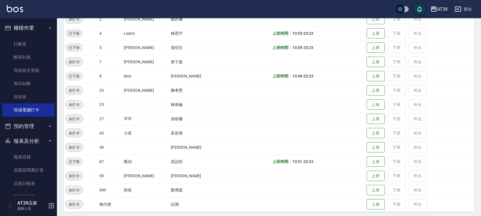
scroll to position [0, 0]
